Goal: Information Seeking & Learning: Learn about a topic

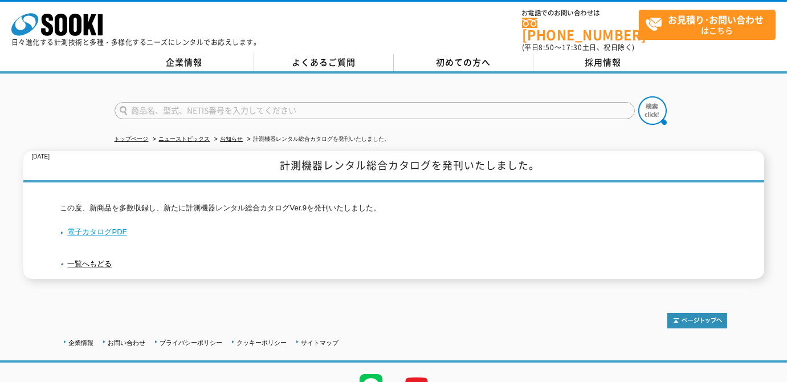
click at [101, 228] on link "電子カタログPDF" at bounding box center [93, 232] width 67 height 9
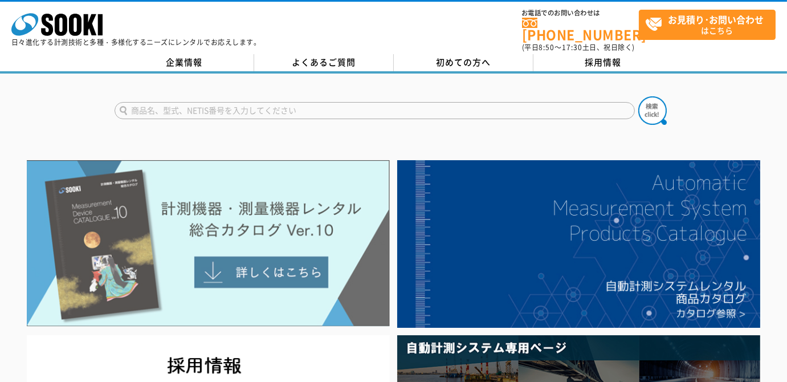
click at [219, 240] on img at bounding box center [208, 243] width 363 height 166
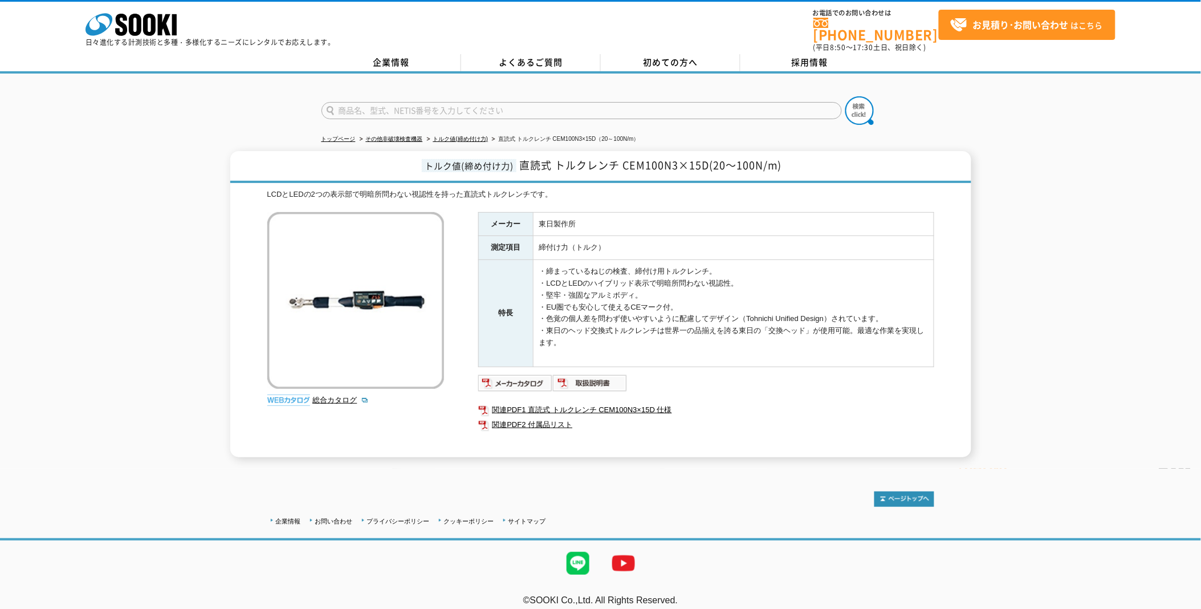
click at [459, 103] on input "text" at bounding box center [582, 110] width 521 height 17
paste input "シグナル式トルクレンチ"
type input "シグナル式トルクレンチ"
click at [846, 96] on button at bounding box center [860, 110] width 29 height 29
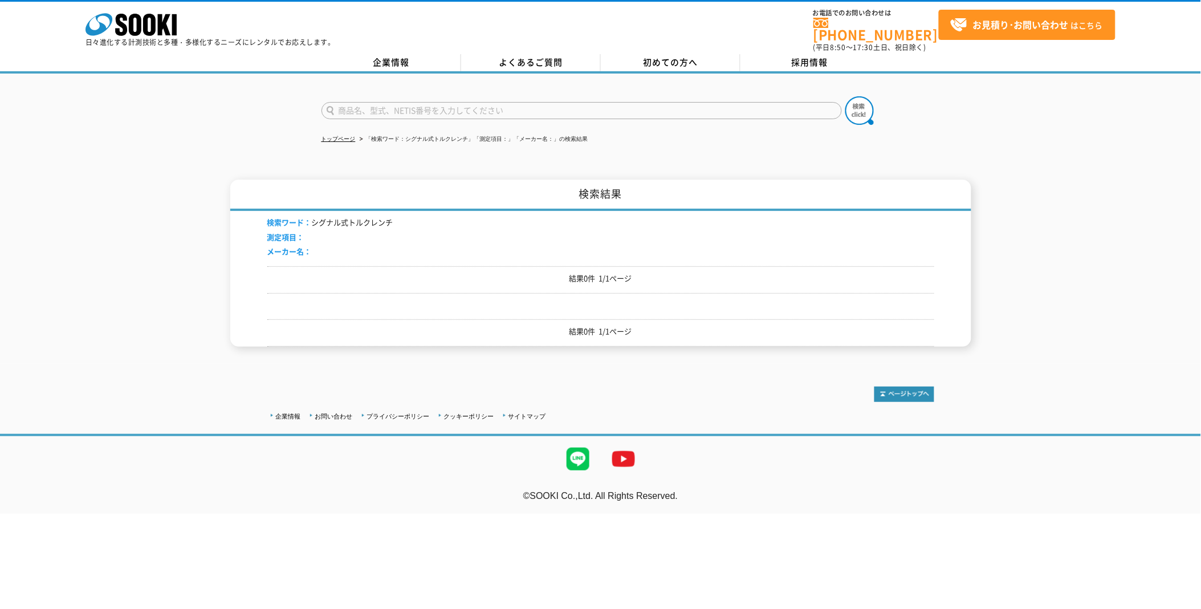
click at [94, 303] on div "検索結果 検索ワード： シグナル式トルクレンチ 測定項目： メーカー名： 結果0件 1/1ページ 結果0件 1/1ページ" at bounding box center [600, 263] width 1201 height 167
click at [456, 104] on input "text" at bounding box center [582, 110] width 521 height 17
paste input "QL2N－MH"
drag, startPoint x: 367, startPoint y: 104, endPoint x: 360, endPoint y: 104, distance: 7.4
click at [360, 104] on input "QL2N－MH" at bounding box center [582, 110] width 521 height 17
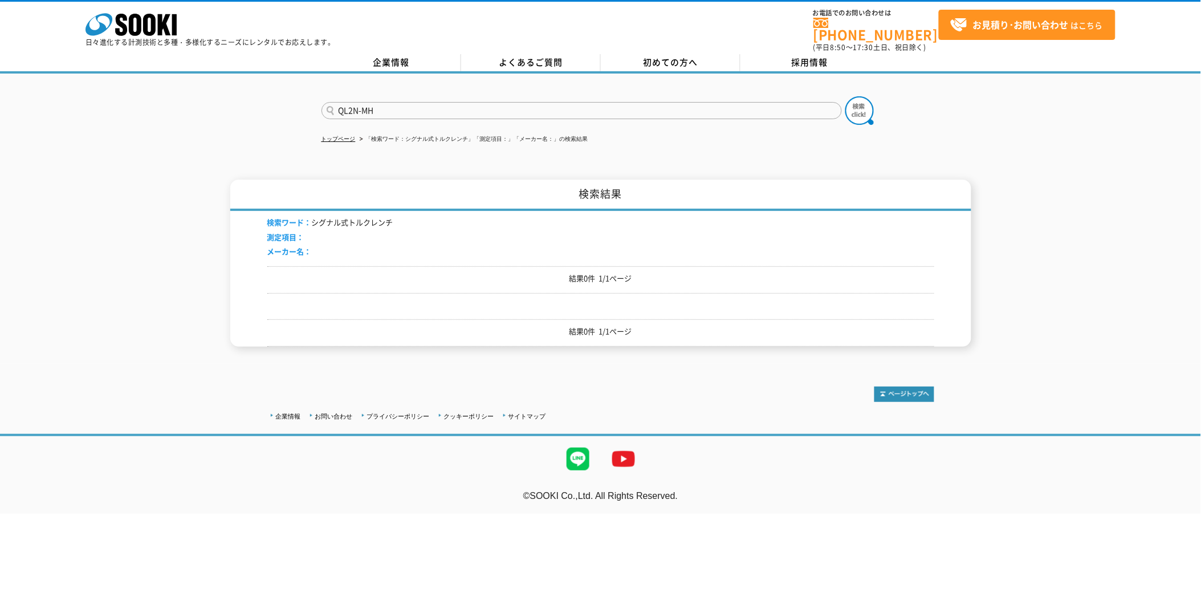
type input "QL2N-MH"
click at [846, 96] on button at bounding box center [860, 110] width 29 height 29
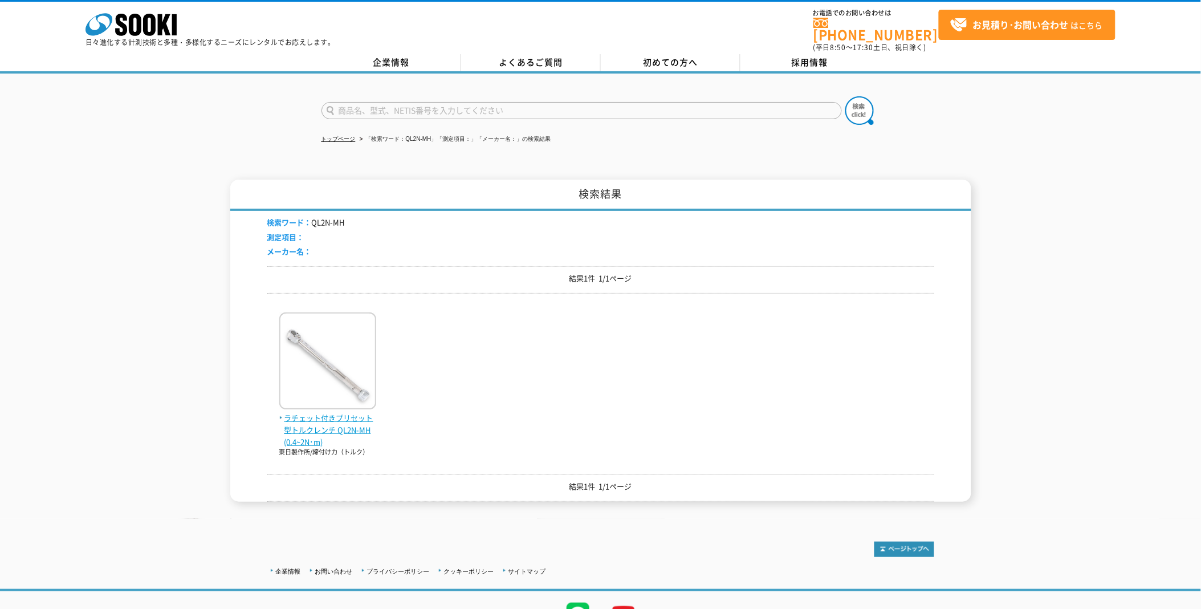
click at [321, 412] on span "ラチェット付きプリセット型トルクレンチ QL2N-MH(0.4~2N･m)" at bounding box center [327, 429] width 97 height 35
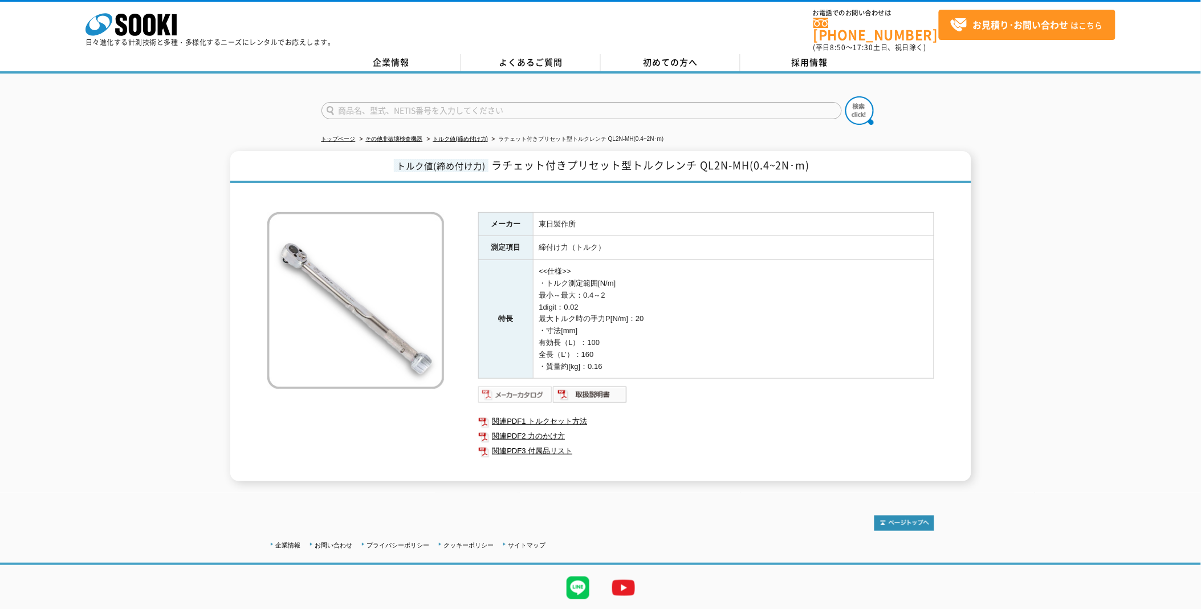
click at [521, 385] on img at bounding box center [515, 394] width 75 height 18
click at [651, 343] on td "<<仕様>> ・トルク測定範囲[N/m] 最小～最大：0.4～2 1digit：0.02 最大トルク時の手力P[N/m]：20 ・寸法[mm] 有効長（L）：…" at bounding box center [733, 319] width 401 height 119
click at [748, 160] on span "ラチェット付きプリセット型トルクレンチ QL2N-MH(0.4~2N･m)" at bounding box center [650, 164] width 319 height 15
drag, startPoint x: 740, startPoint y: 158, endPoint x: 713, endPoint y: 161, distance: 26.9
click at [704, 161] on span "ラチェット付きプリセット型トルクレンチ QL2N-MH(0.4~2N･m)" at bounding box center [650, 164] width 319 height 15
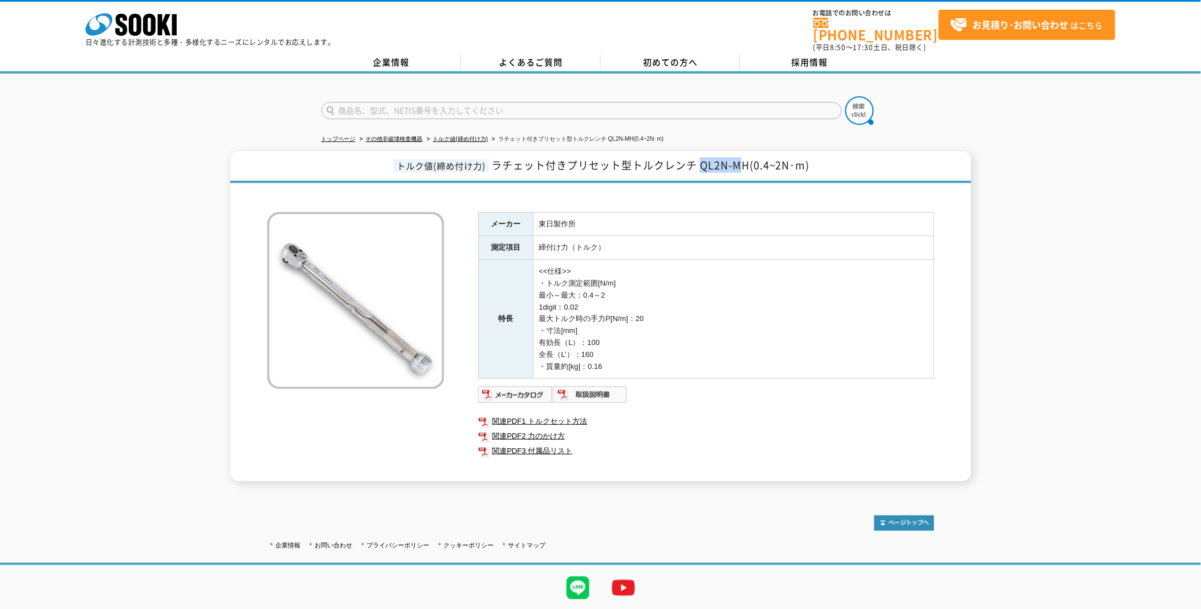
copy span "QL2N-M"
click at [484, 105] on input "text" at bounding box center [582, 110] width 521 height 17
paste input "QL50N－MH"
click at [366, 102] on input "QL50N－MH" at bounding box center [582, 110] width 521 height 17
type input "QL50N-MH"
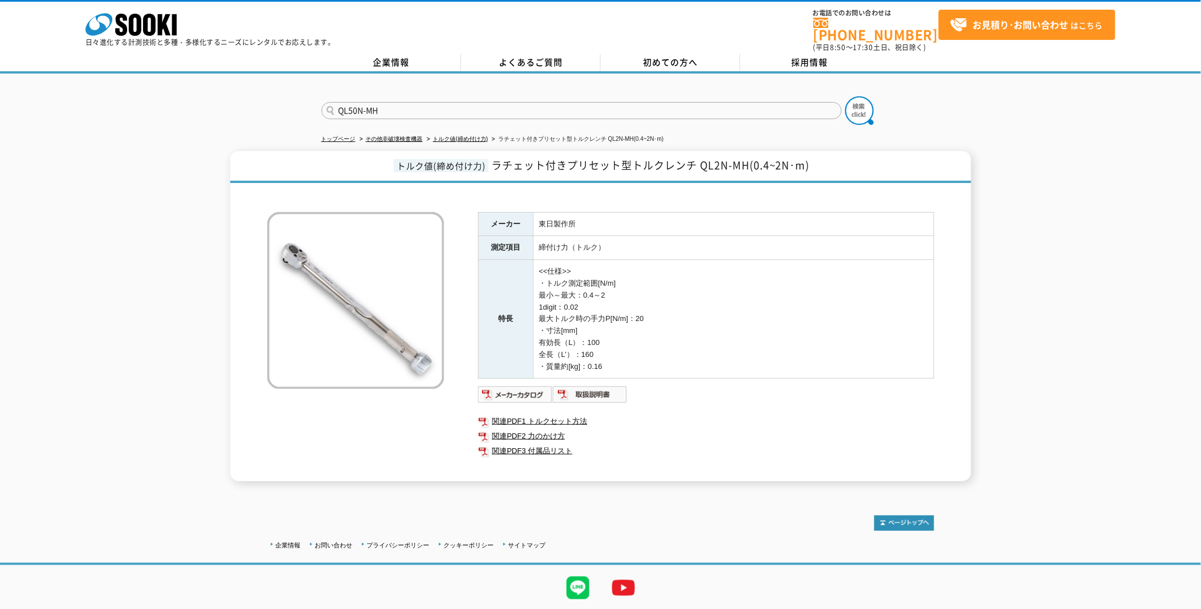
click at [846, 96] on button at bounding box center [860, 110] width 29 height 29
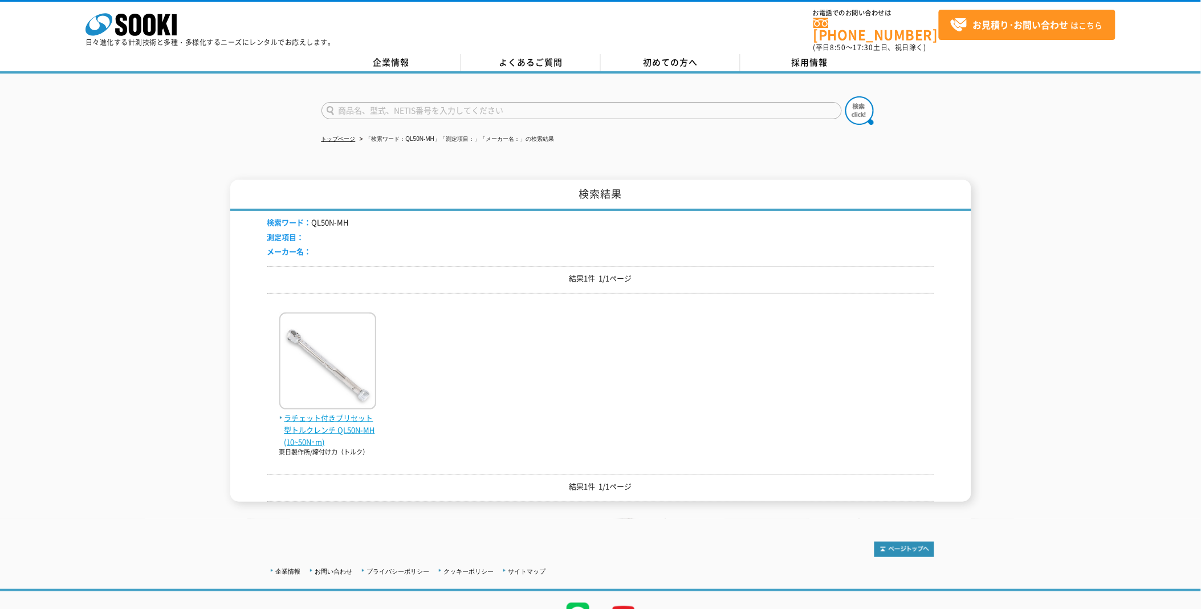
click at [343, 412] on span "ラチェット付きプリセット型トルクレンチ QL50N-MH(10~50N･m)" at bounding box center [327, 429] width 97 height 35
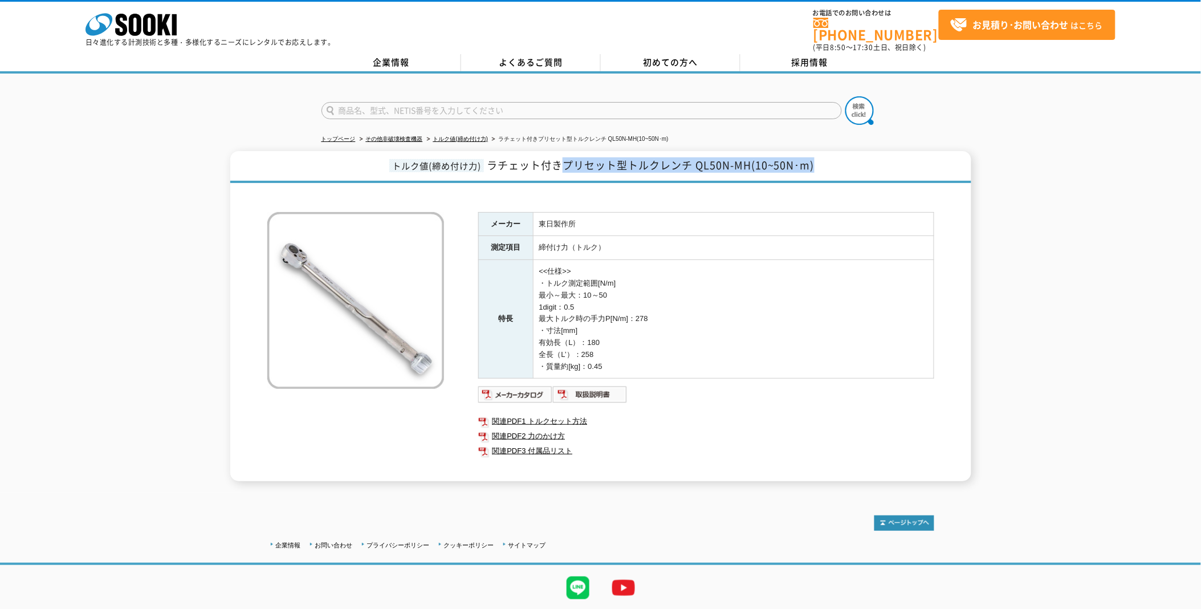
drag, startPoint x: 564, startPoint y: 157, endPoint x: 815, endPoint y: 152, distance: 250.9
click at [815, 157] on span "ラチェット付きプリセット型トルクレンチ QL50N-MH(10~50N･m)" at bounding box center [651, 164] width 328 height 15
copy span "プリセット型トルクレンチ QL50N-MH(10~50N･m)"
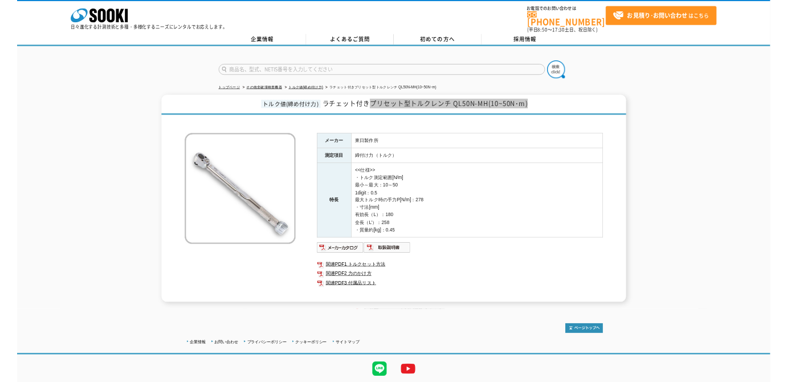
scroll to position [25, 0]
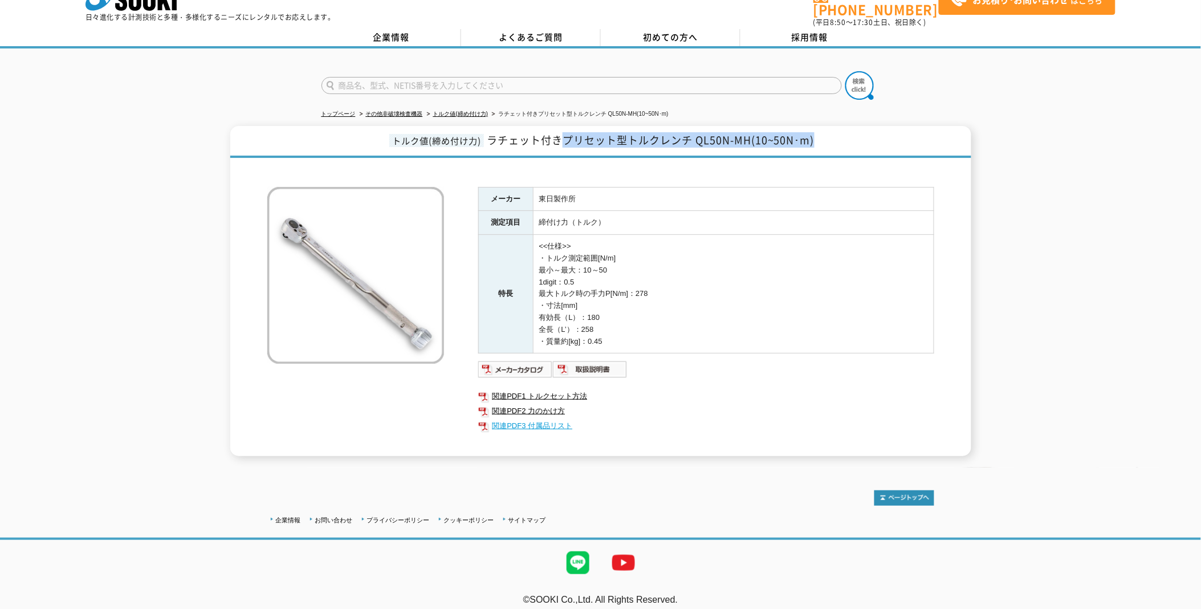
click at [542, 419] on link "関連PDF3 付属品リスト" at bounding box center [706, 426] width 456 height 15
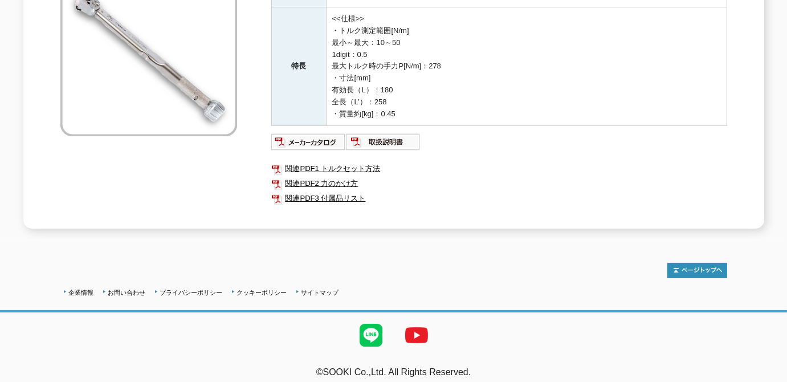
scroll to position [0, 0]
